Goal: Information Seeking & Learning: Learn about a topic

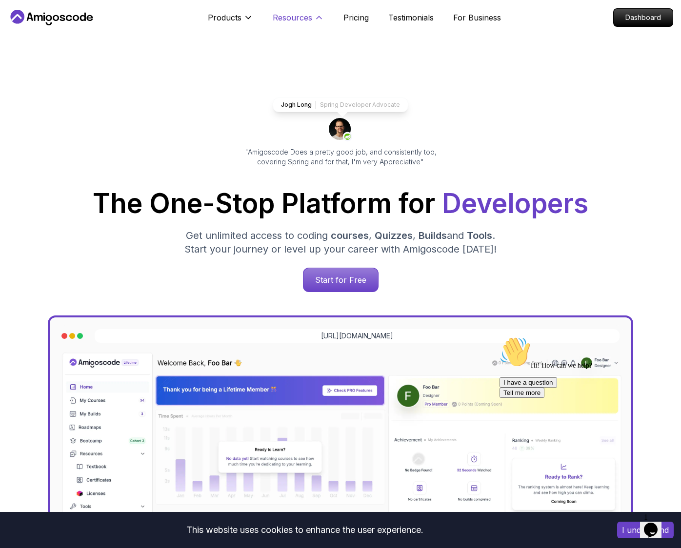
click at [314, 13] on icon at bounding box center [319, 18] width 10 height 10
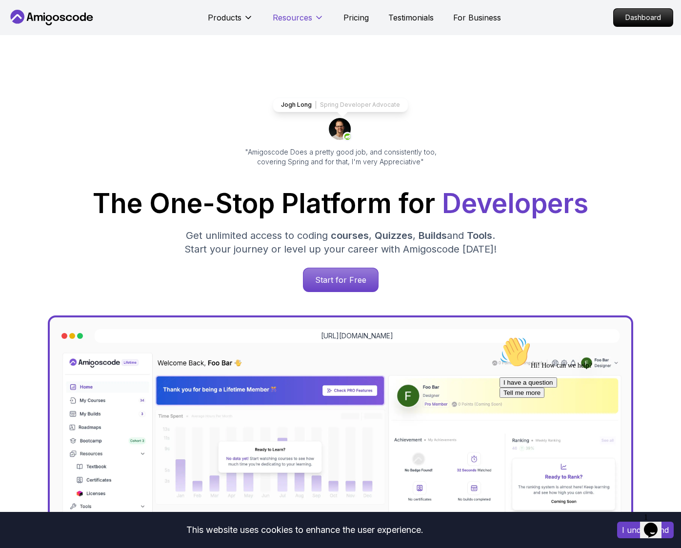
click at [314, 13] on icon at bounding box center [319, 18] width 10 height 10
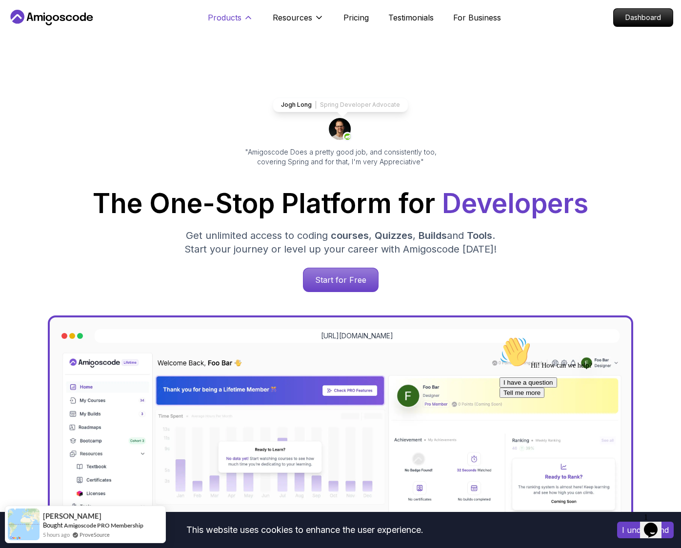
click at [249, 18] on icon at bounding box center [248, 18] width 5 height 2
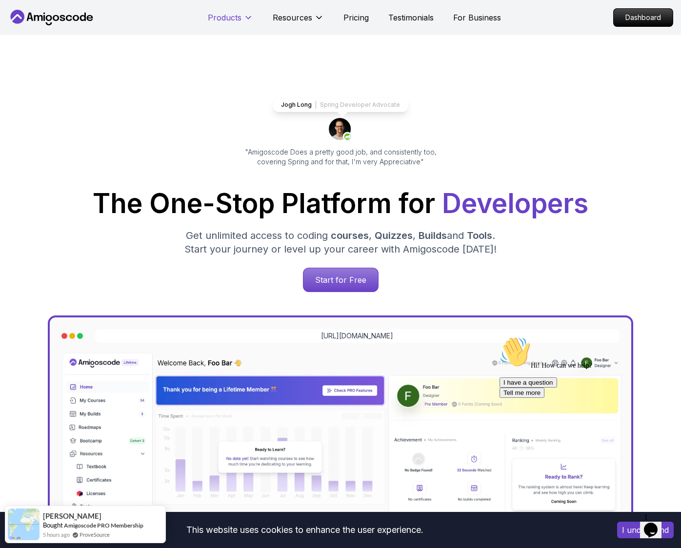
click at [249, 18] on icon at bounding box center [248, 18] width 5 height 2
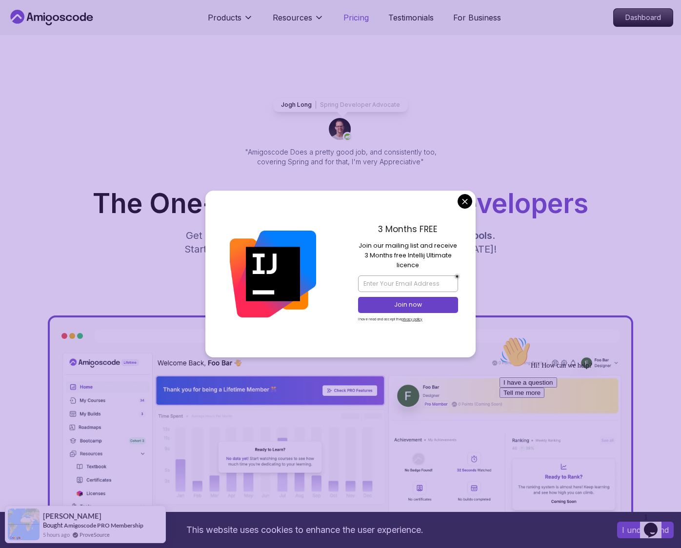
click at [366, 19] on p "Pricing" at bounding box center [355, 18] width 25 height 12
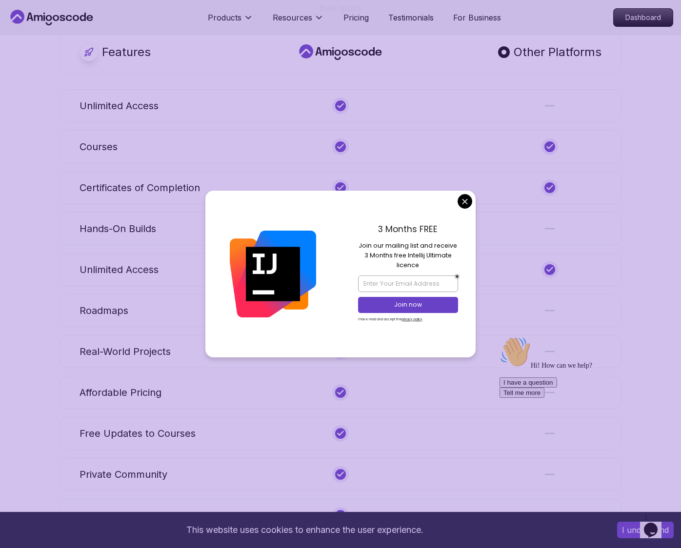
scroll to position [3872, 0]
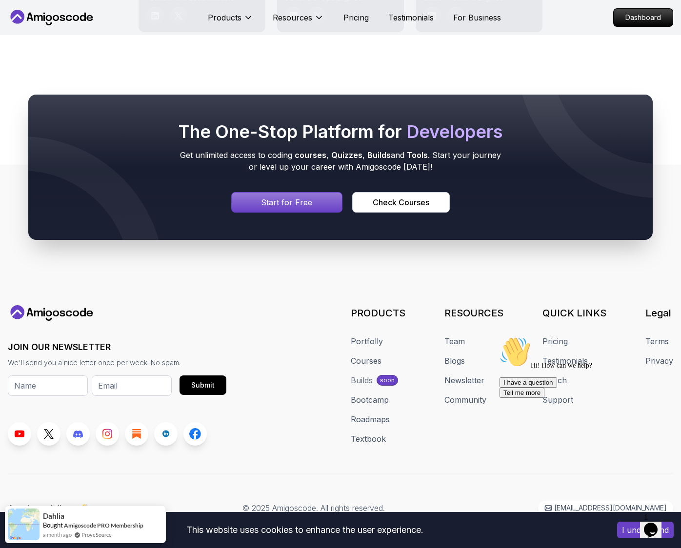
scroll to position [5459, 0]
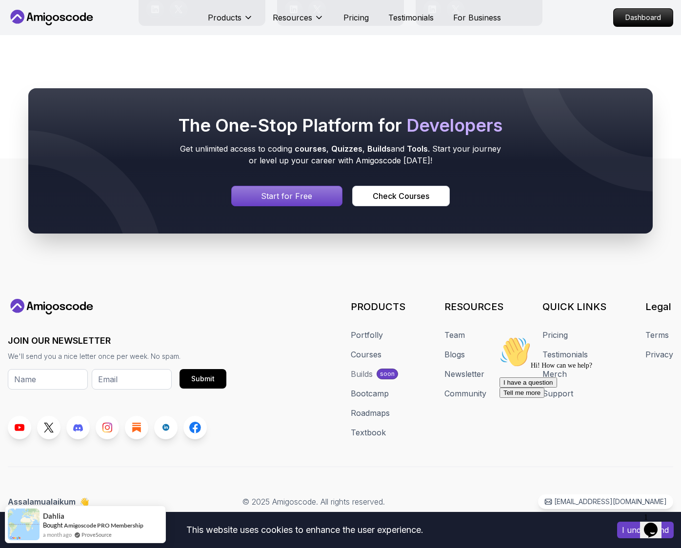
click at [372, 376] on div "Builds" at bounding box center [362, 374] width 22 height 12
click at [365, 376] on div "Builds" at bounding box center [362, 374] width 22 height 12
click at [364, 373] on div "Builds" at bounding box center [362, 374] width 22 height 12
